Goal: Task Accomplishment & Management: Use online tool/utility

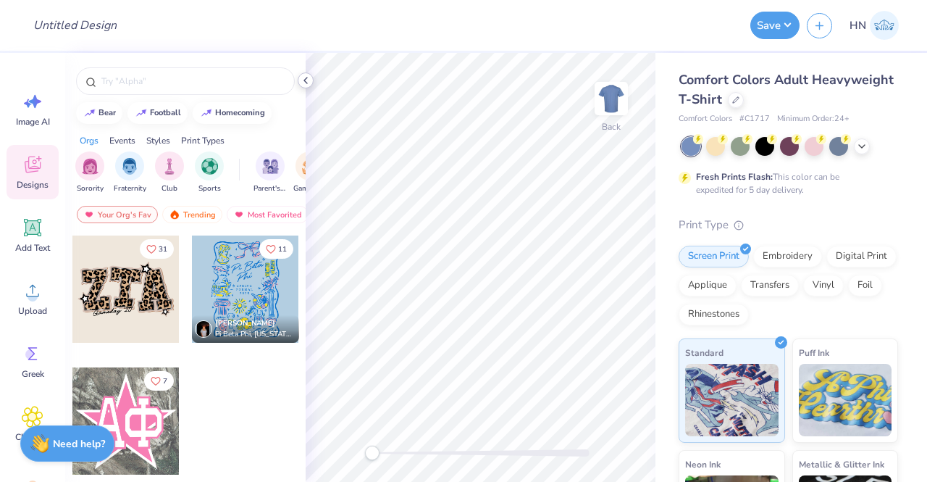
click at [306, 78] on polyline at bounding box center [305, 80] width 3 height 6
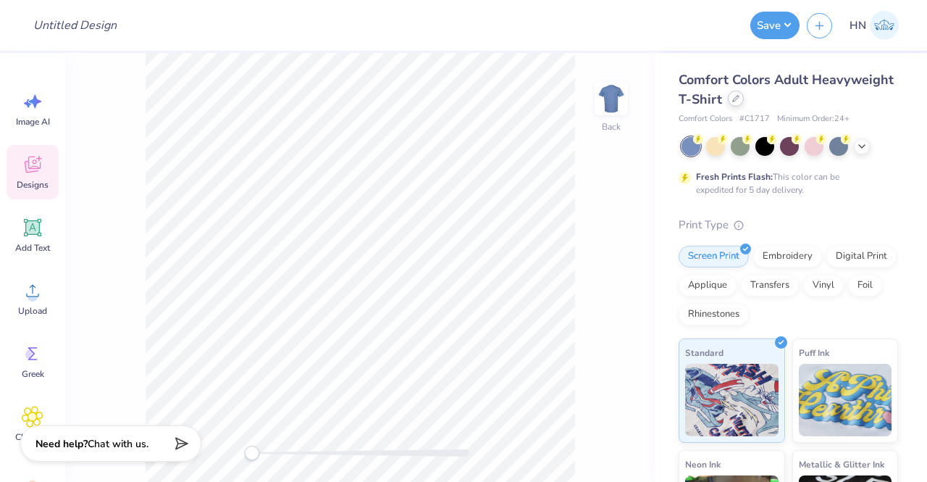
click at [739, 101] on icon at bounding box center [735, 98] width 7 height 7
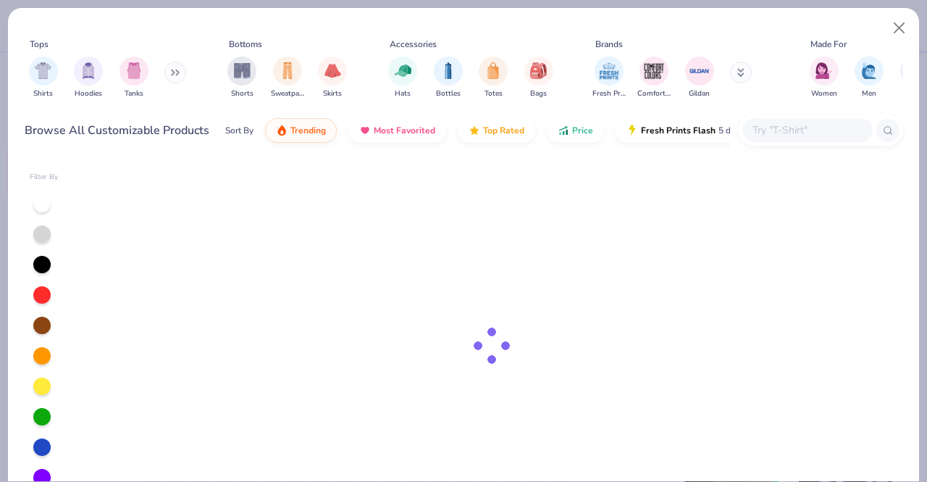
click at [768, 138] on div at bounding box center [807, 130] width 130 height 24
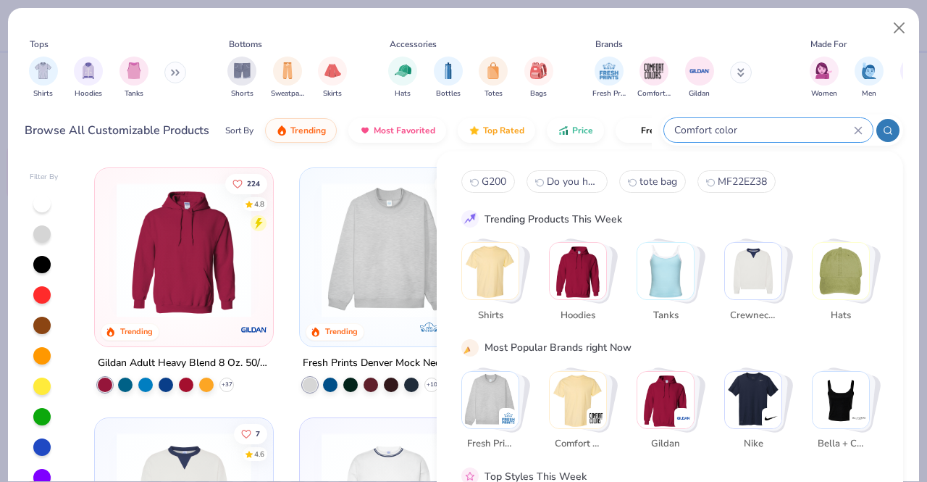
type input "Comfort color"
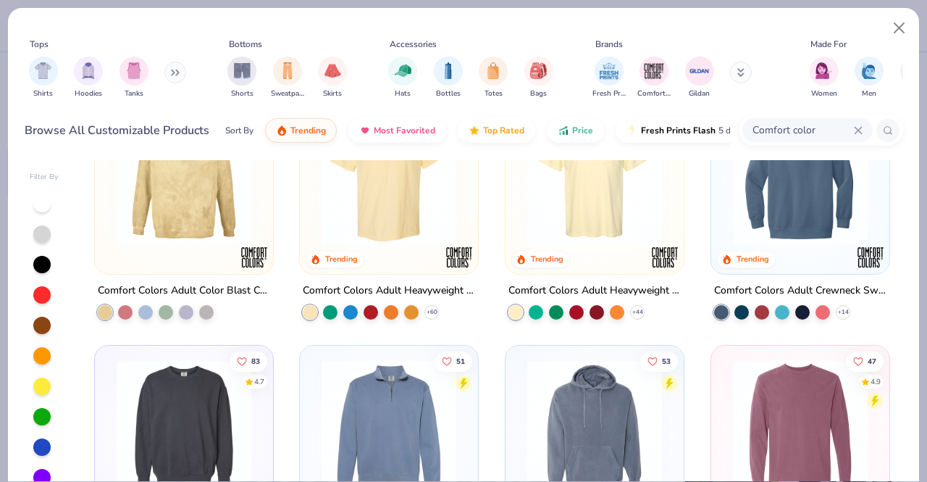
scroll to position [217, 0]
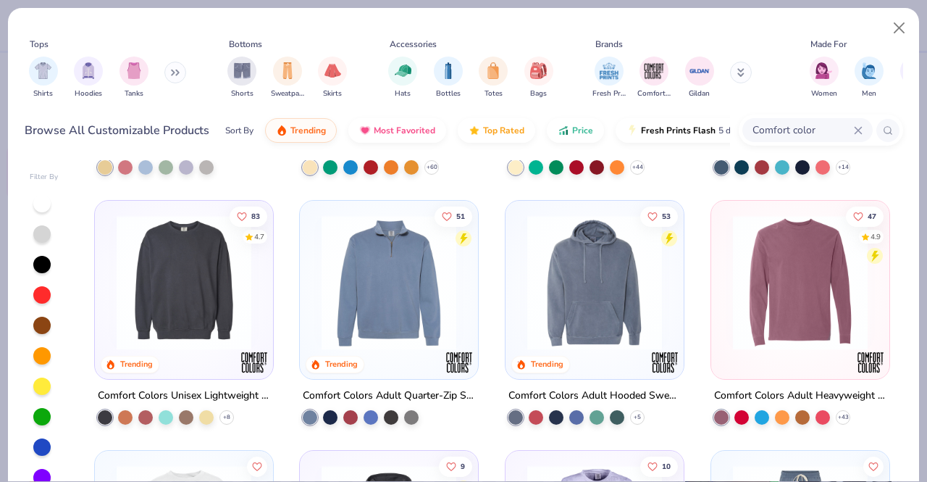
click at [185, 306] on img at bounding box center [183, 282] width 149 height 135
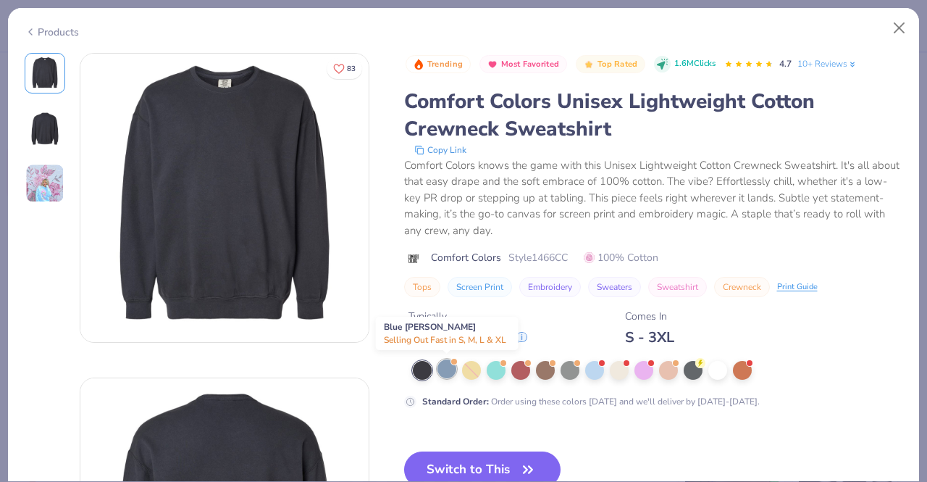
click at [453, 373] on div at bounding box center [446, 368] width 19 height 19
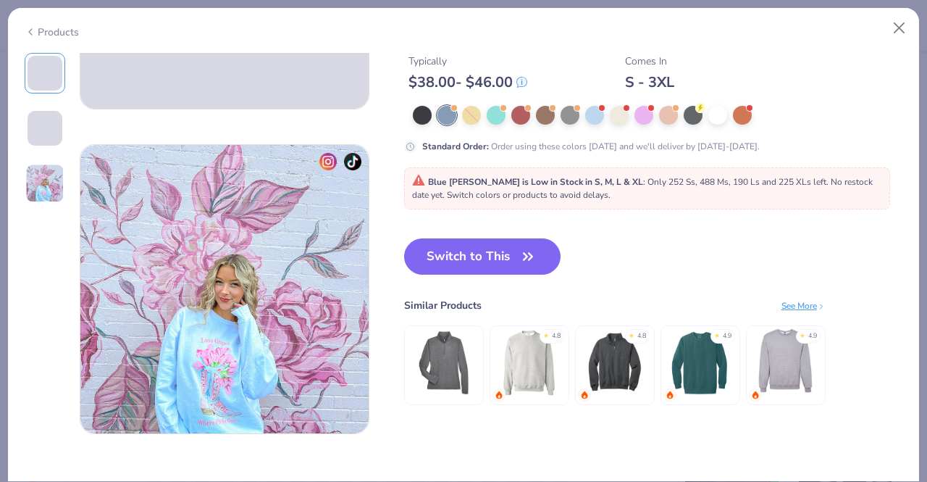
scroll to position [579, 0]
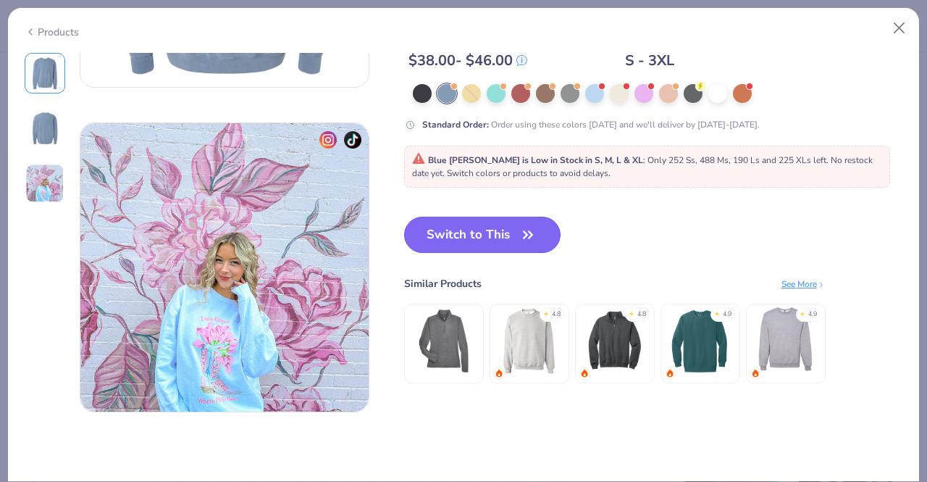
click at [537, 240] on button "Switch to This" at bounding box center [482, 235] width 157 height 36
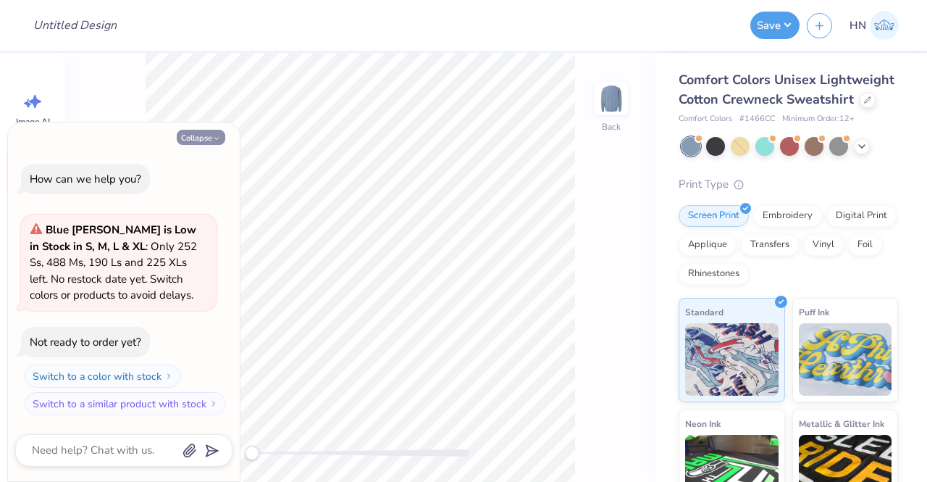
click at [211, 141] on button "Collapse" at bounding box center [201, 137] width 49 height 15
type textarea "x"
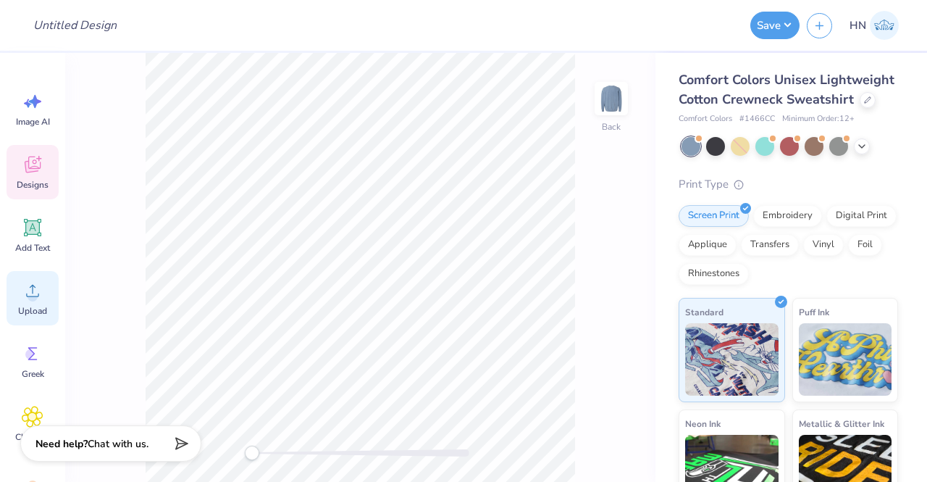
click at [30, 293] on circle at bounding box center [33, 296] width 10 height 10
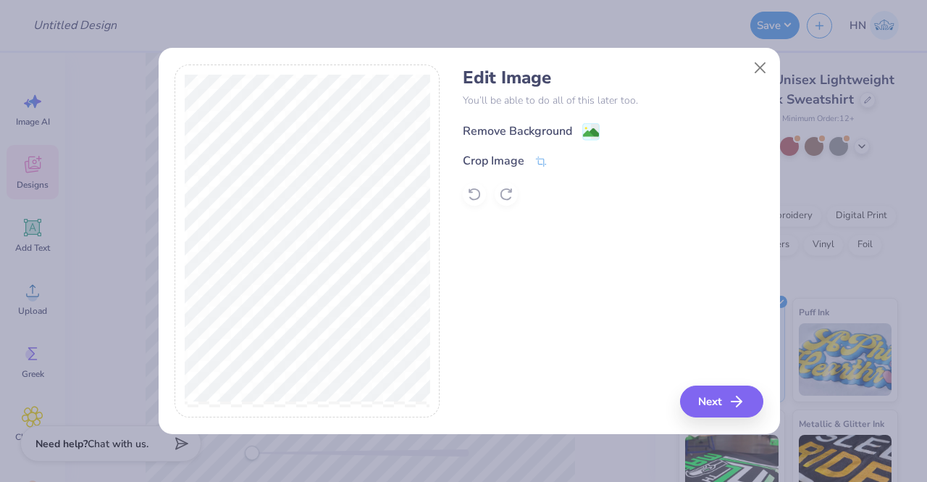
click at [574, 134] on div "Remove Background" at bounding box center [531, 131] width 137 height 18
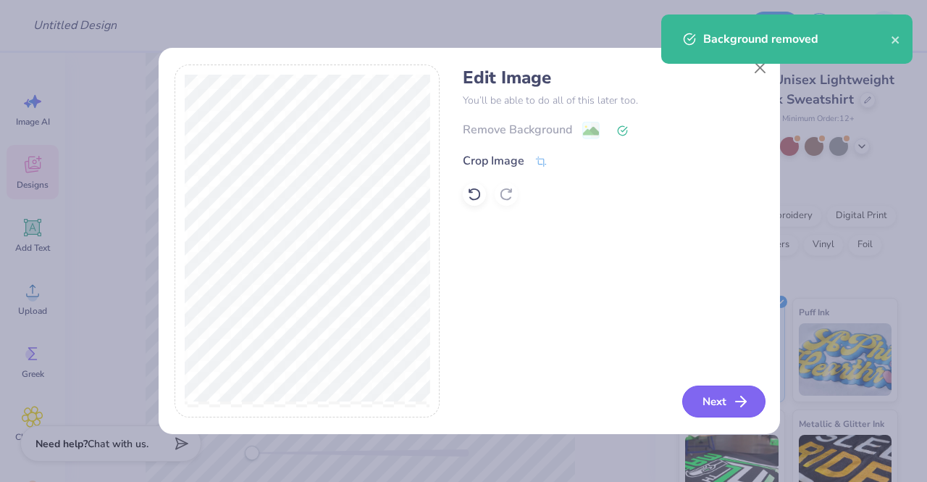
click at [704, 401] on button "Next" at bounding box center [723, 401] width 83 height 32
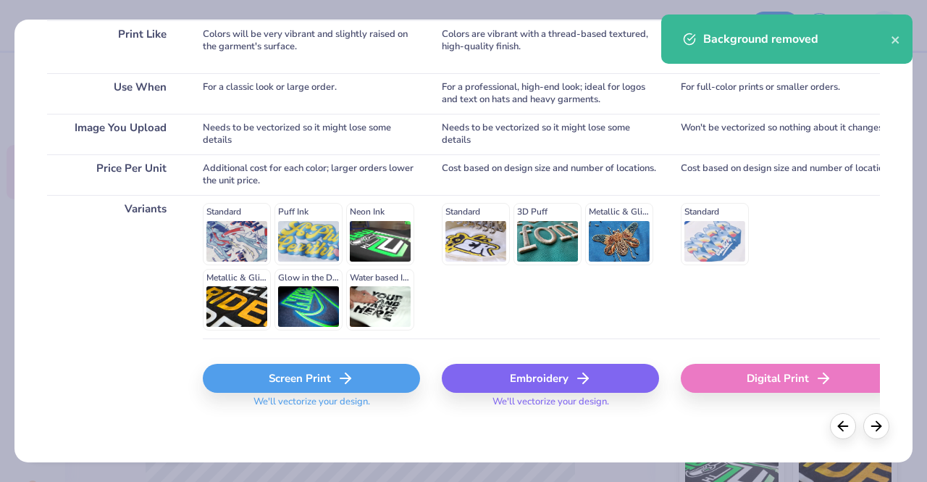
scroll to position [239, 0]
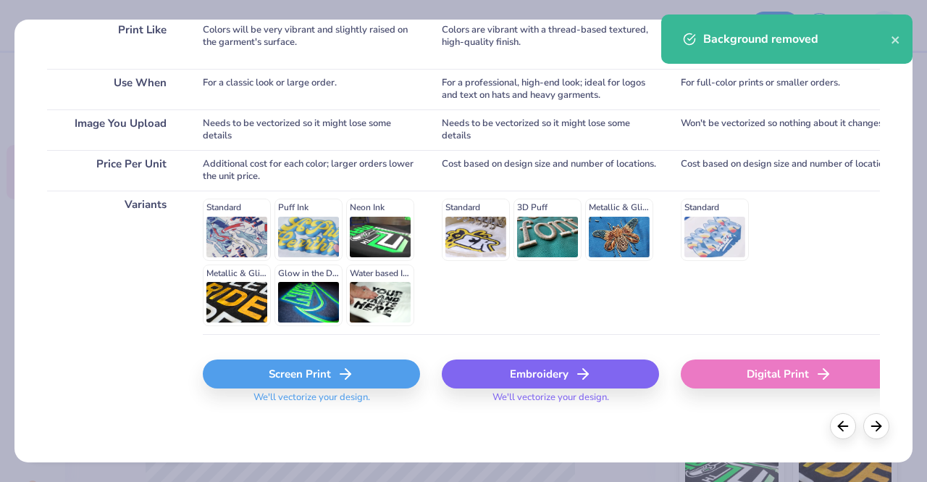
click at [526, 365] on div "Embroidery" at bounding box center [550, 373] width 217 height 29
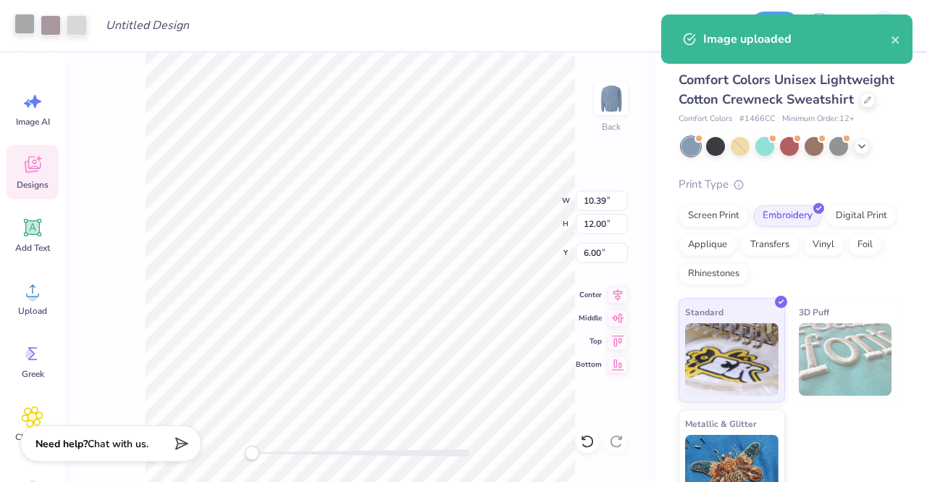
click at [26, 30] on div at bounding box center [24, 24] width 20 height 20
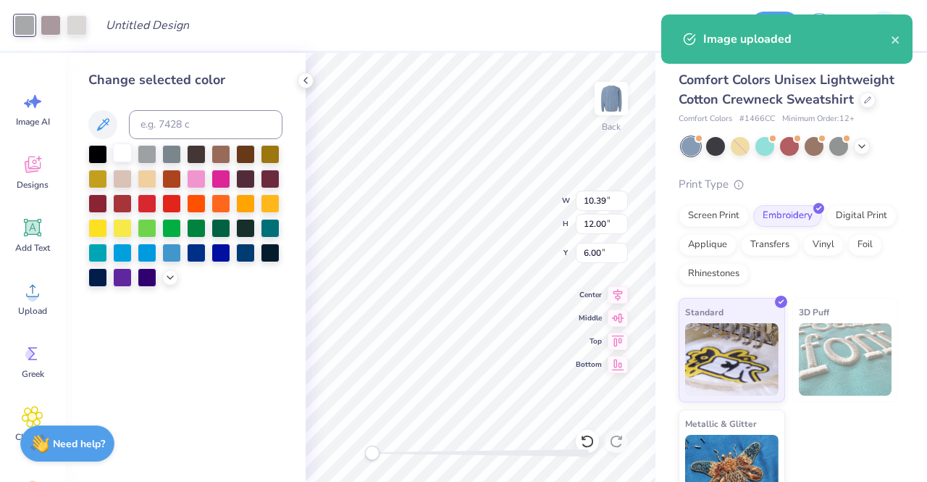
click at [120, 155] on div at bounding box center [122, 152] width 19 height 19
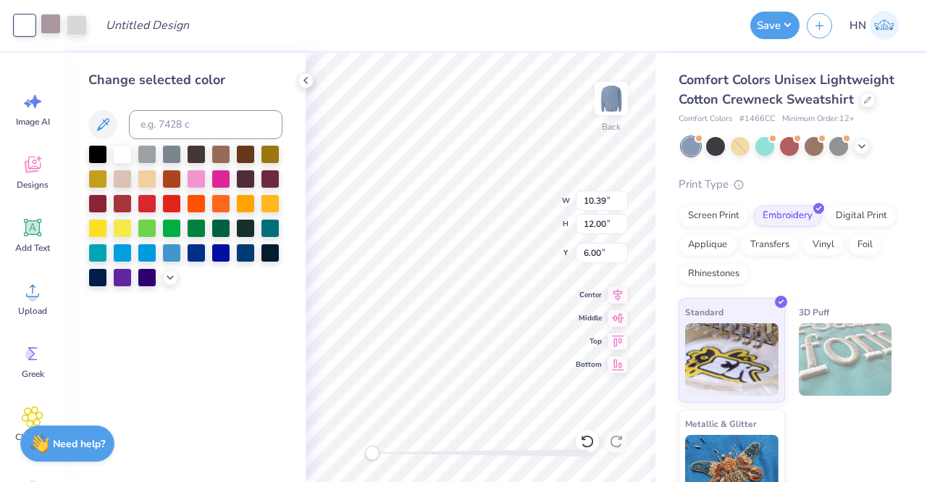
click at [50, 32] on div at bounding box center [51, 24] width 20 height 20
click at [123, 155] on div at bounding box center [122, 152] width 19 height 19
click at [54, 30] on div at bounding box center [51, 24] width 20 height 20
click at [119, 156] on div at bounding box center [122, 152] width 19 height 19
type input "7.44"
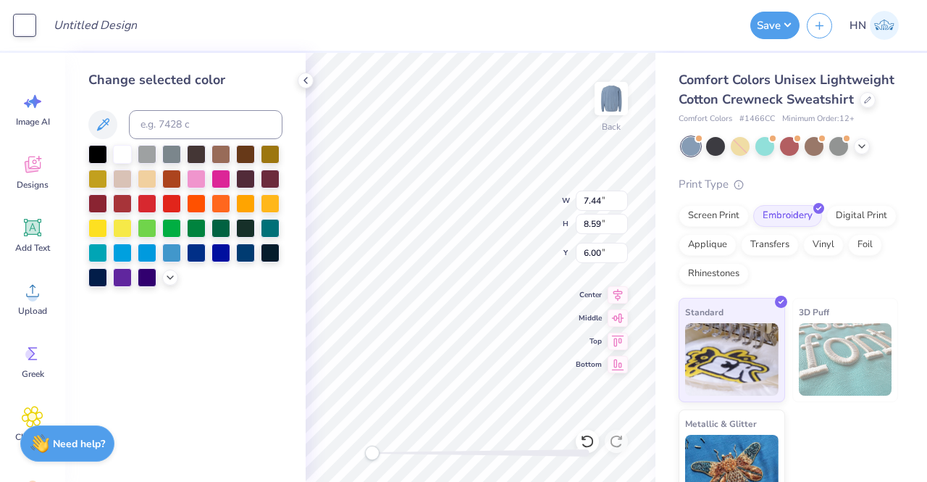
type input "8.59"
